Goal: Information Seeking & Learning: Learn about a topic

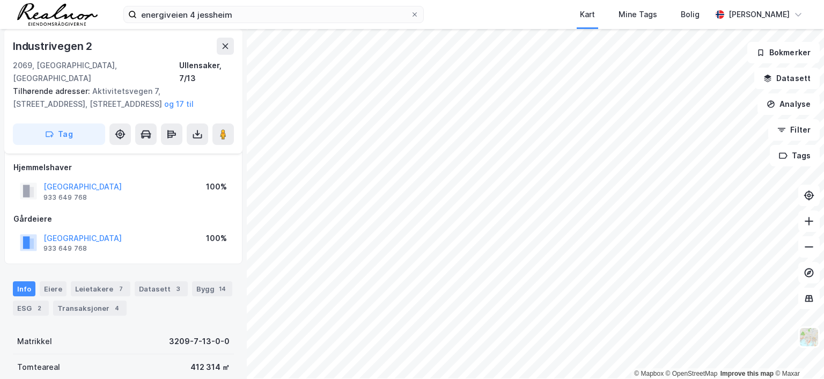
scroll to position [6, 0]
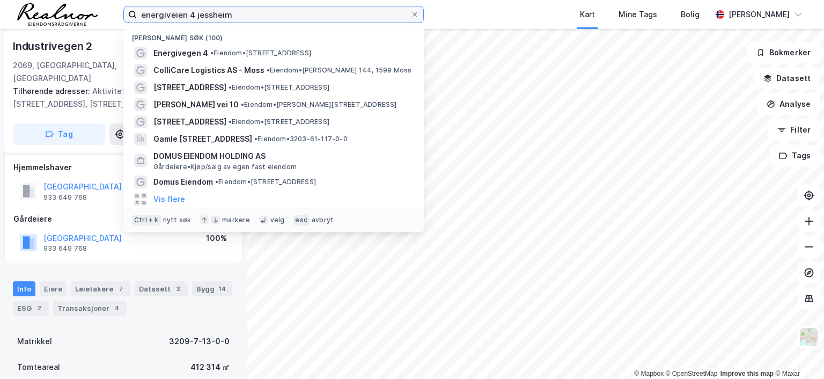
click at [245, 18] on input "energiveien 4 jessheim" at bounding box center [274, 14] width 274 height 16
drag, startPoint x: 245, startPoint y: 18, endPoint x: 82, endPoint y: -5, distance: 164.7
click at [82, 0] on html "energiveien 4 [PERSON_NAME] søk (100) Energivegen 4 • Eiendom • [STREET_ADDRESS…" at bounding box center [412, 189] width 824 height 379
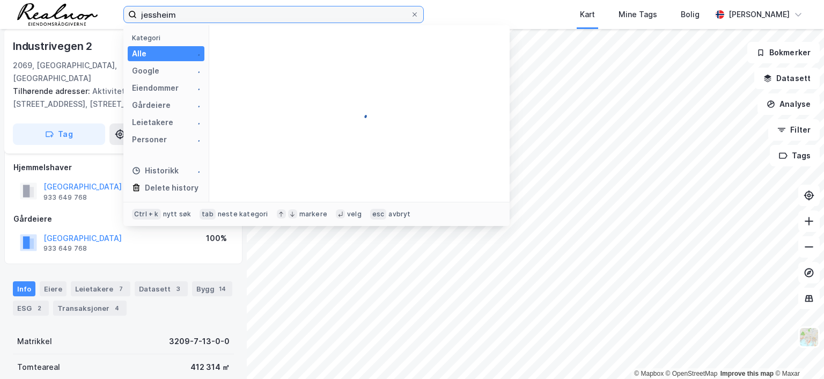
type input "jessheim"
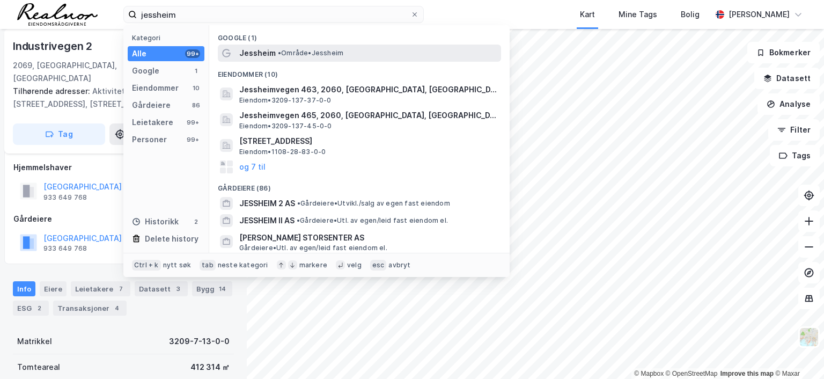
click at [283, 53] on span "• Område • [GEOGRAPHIC_DATA]" at bounding box center [310, 53] width 65 height 9
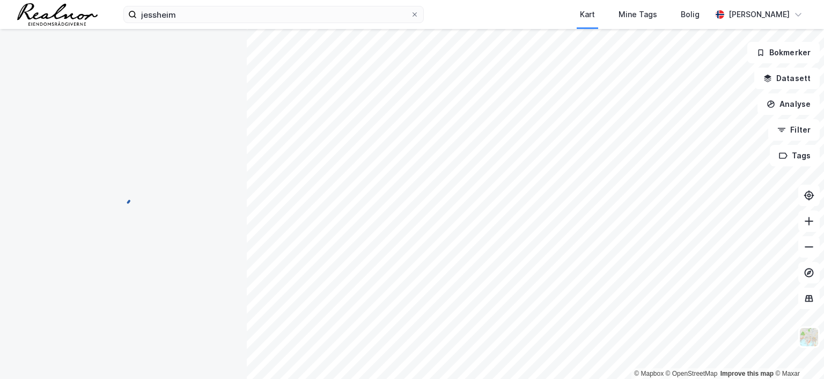
scroll to position [6, 0]
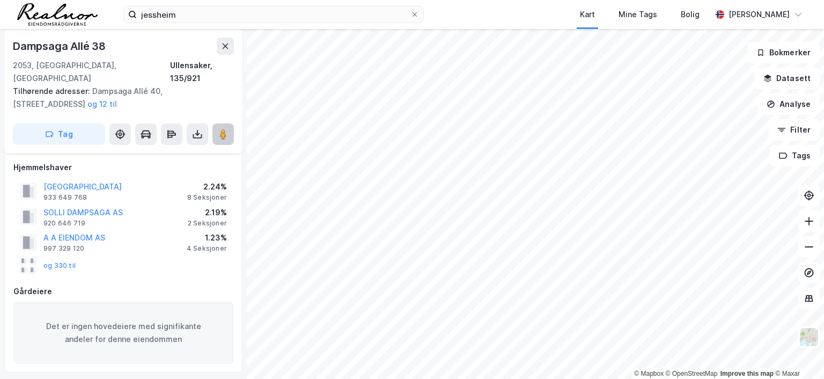
click at [223, 129] on image at bounding box center [223, 134] width 6 height 11
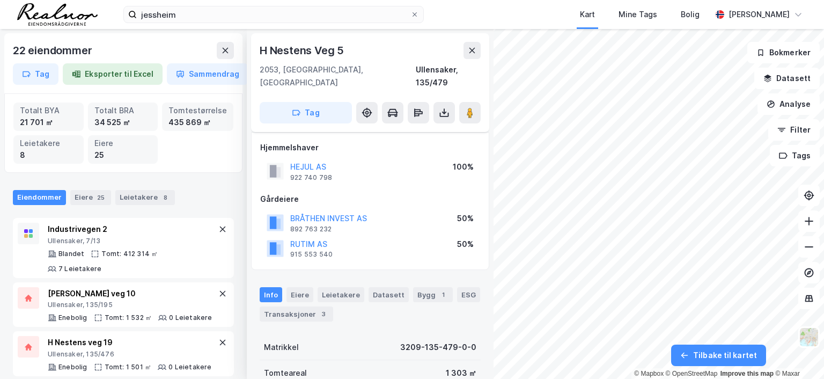
scroll to position [6, 0]
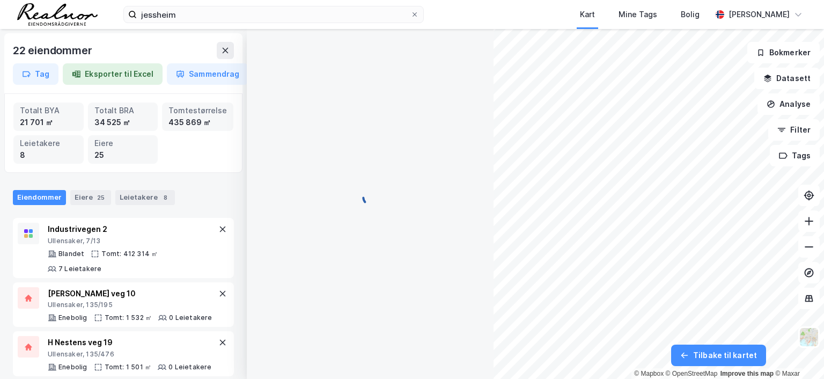
scroll to position [6, 0]
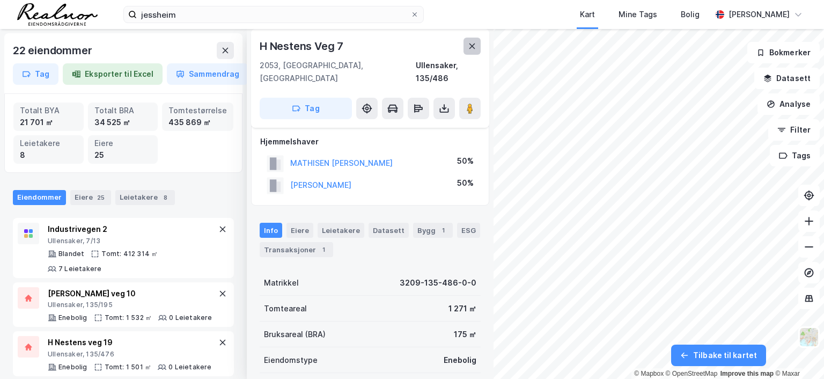
click at [469, 46] on icon at bounding box center [472, 46] width 9 height 9
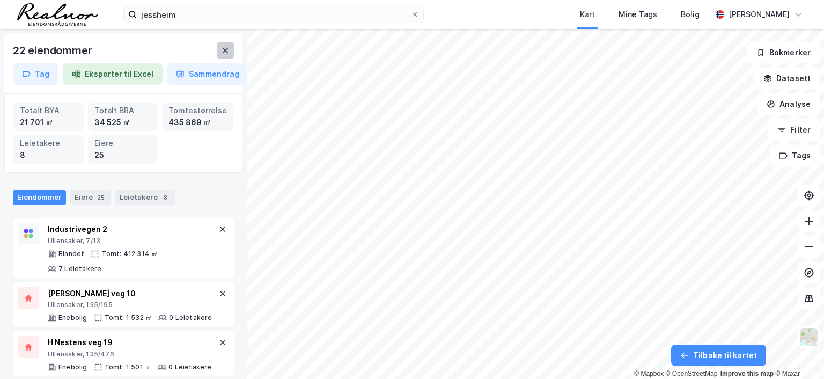
click at [222, 51] on icon at bounding box center [225, 50] width 9 height 9
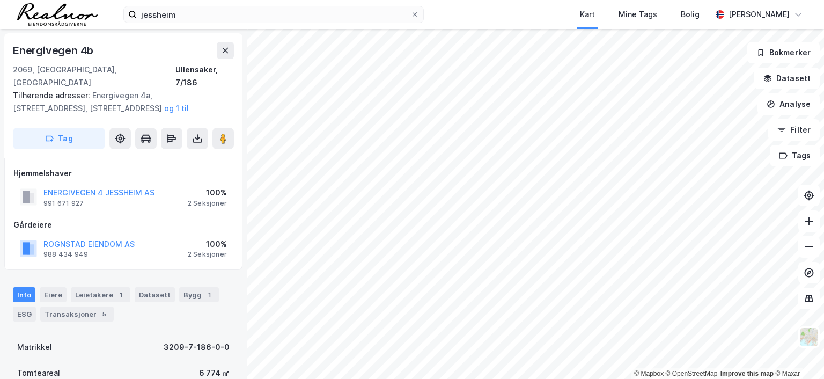
scroll to position [6, 0]
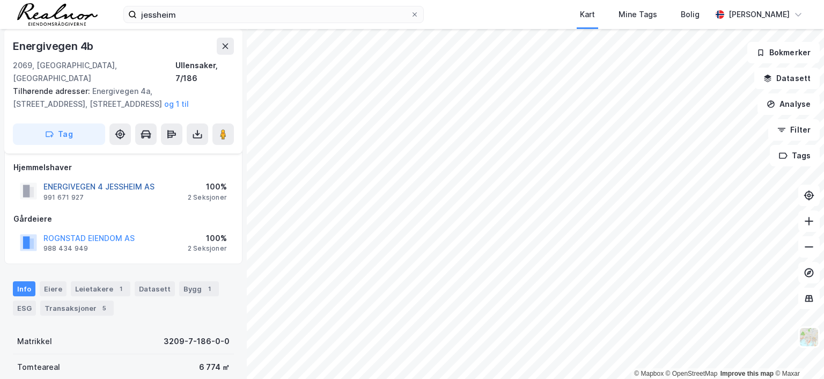
click at [0, 0] on button "ENERGIVEGEN 4 JESSHEIM AS" at bounding box center [0, 0] width 0 height 0
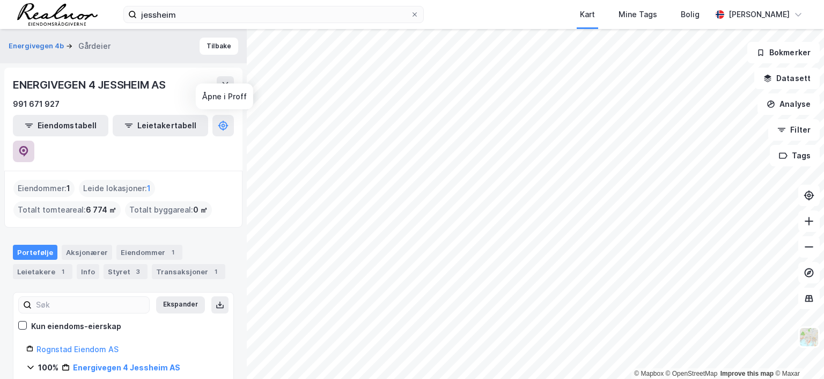
click at [25, 149] on icon at bounding box center [23, 150] width 3 height 3
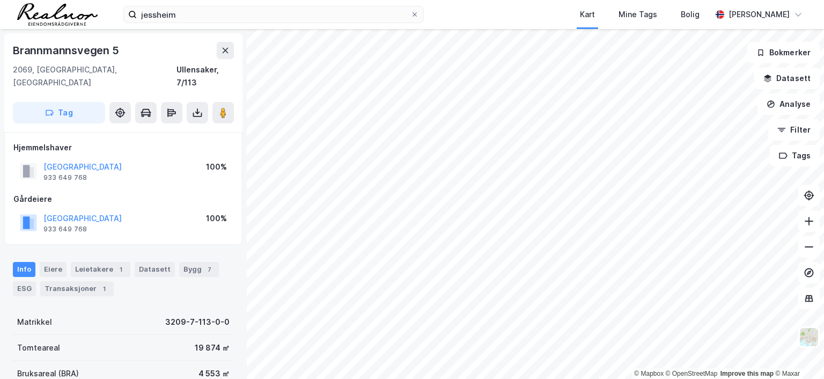
scroll to position [6, 0]
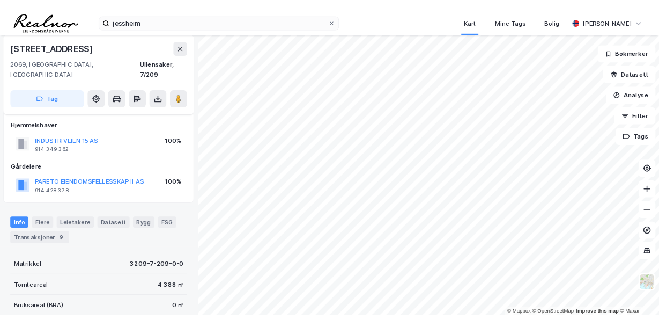
scroll to position [6, 0]
